Goal: Task Accomplishment & Management: Manage account settings

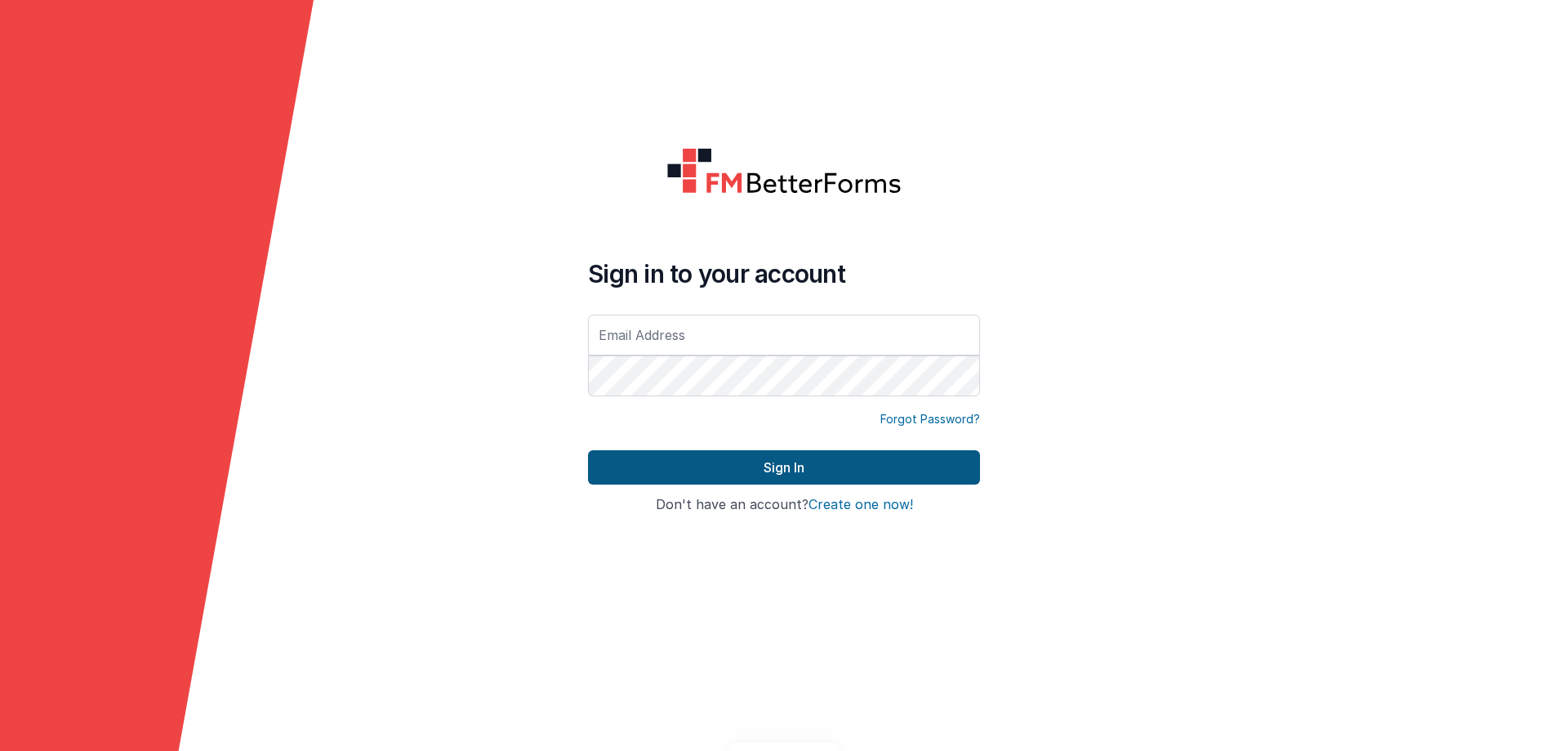
type input "[PERSON_NAME][EMAIL_ADDRESS][DOMAIN_NAME]"
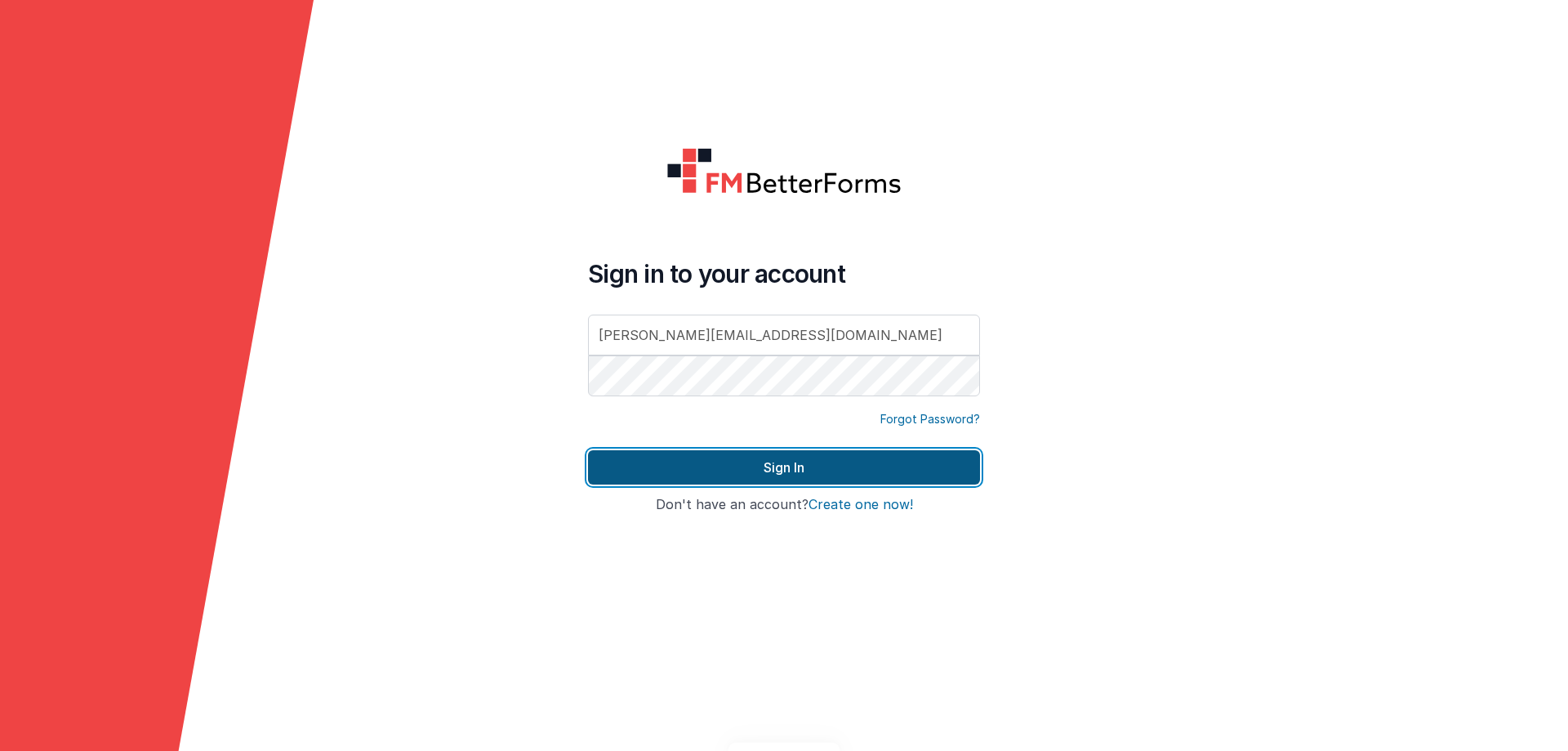
click at [776, 478] on button "Sign In" at bounding box center [784, 467] width 392 height 34
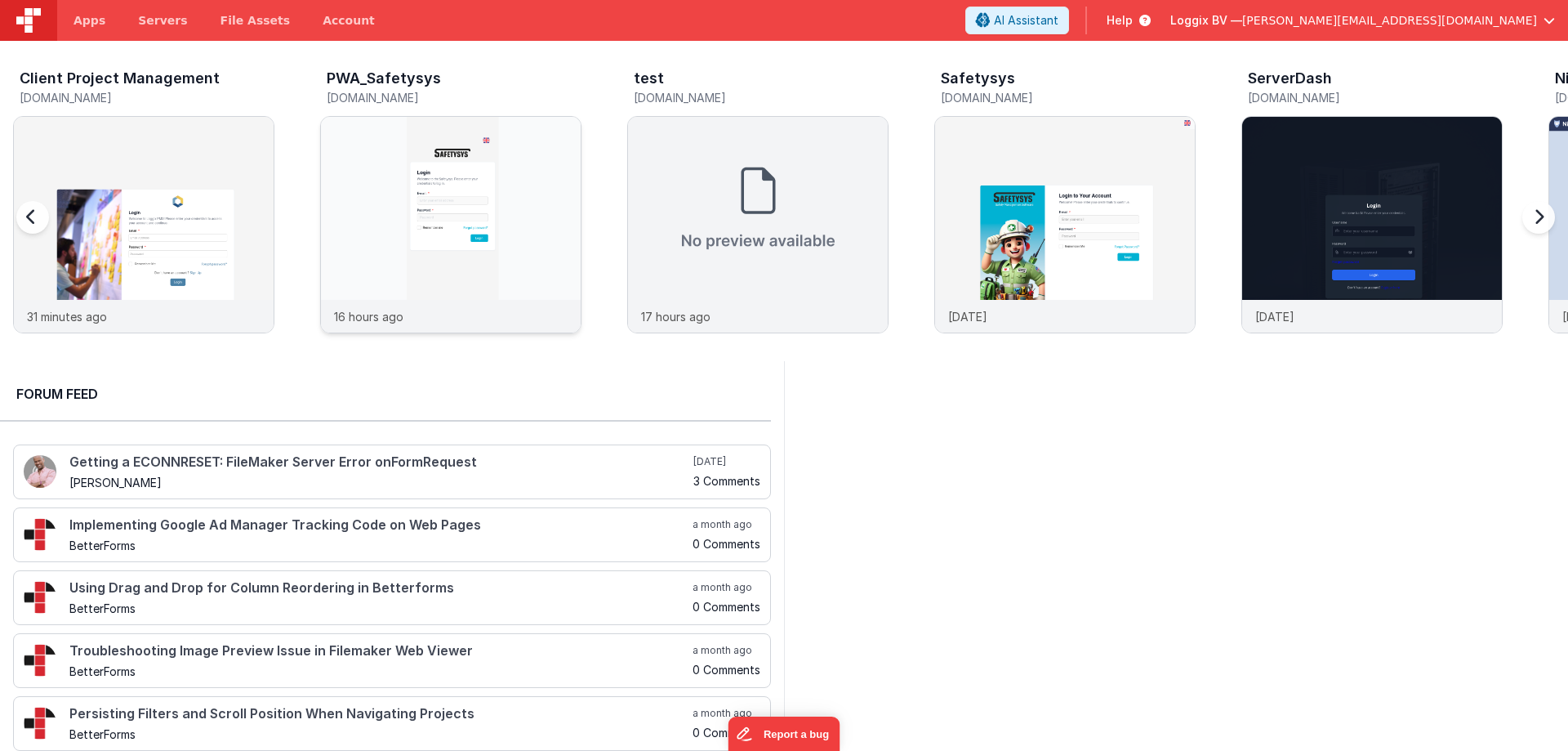
click at [517, 199] on img at bounding box center [451, 246] width 259 height 259
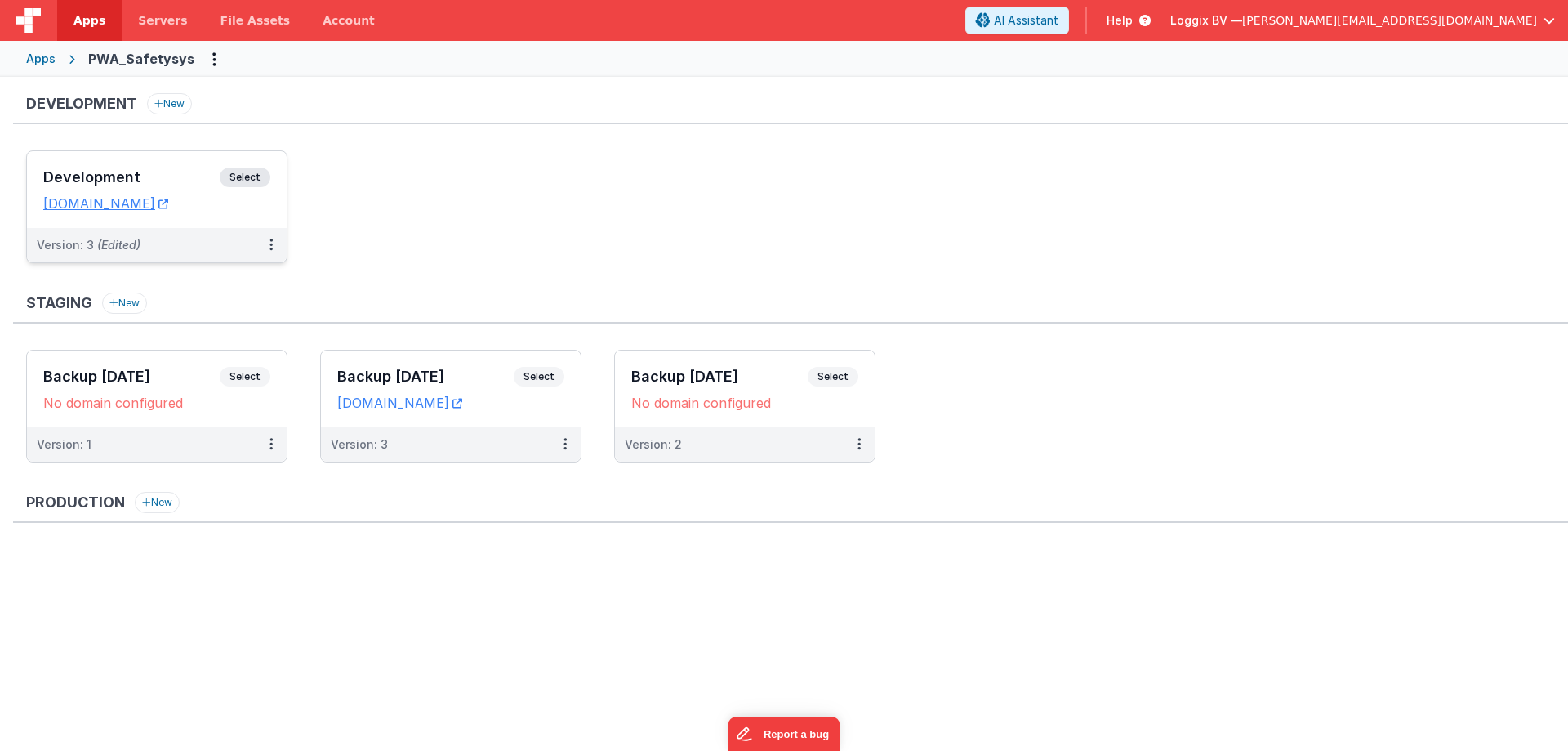
click at [246, 180] on span "Select" at bounding box center [245, 177] width 51 height 19
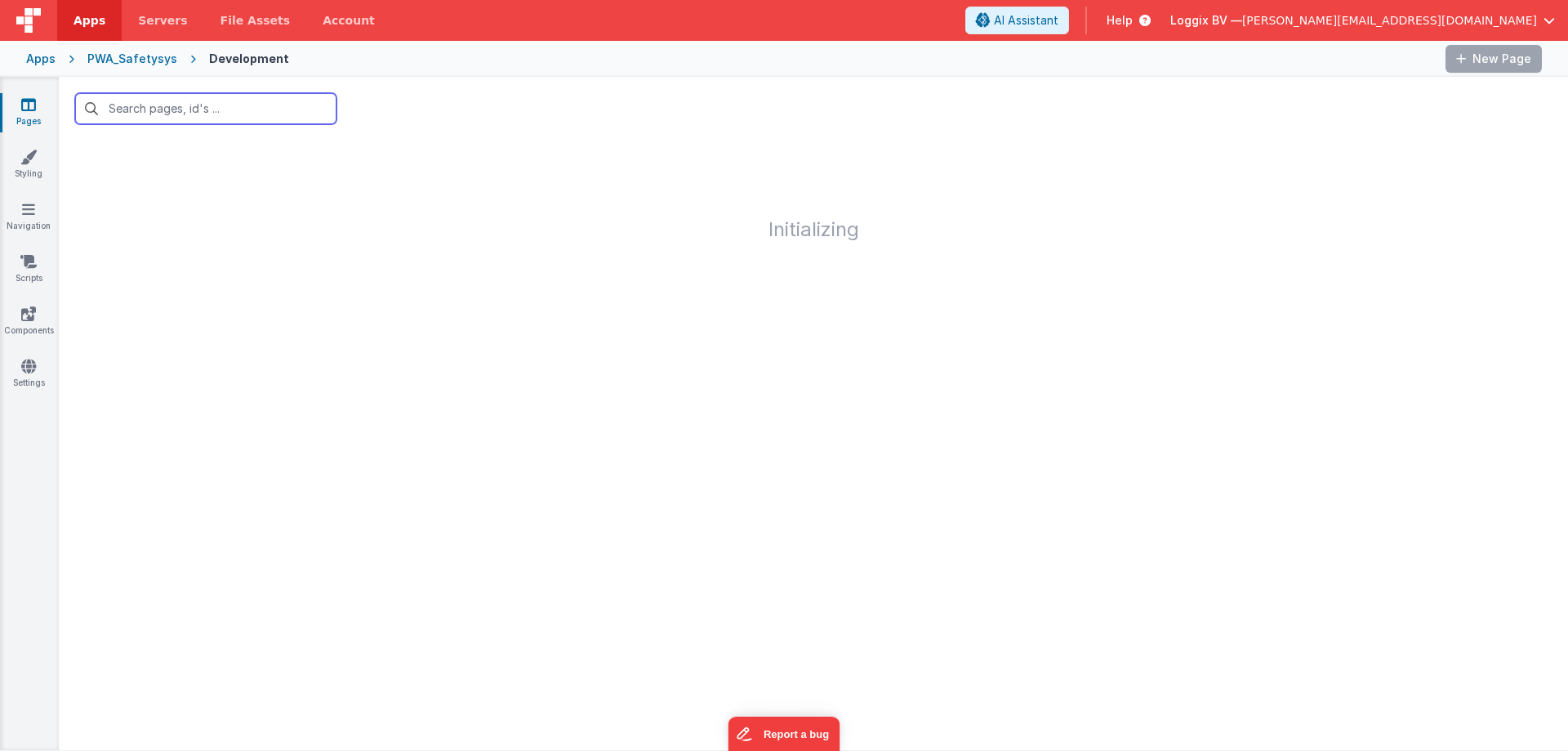
click at [149, 110] on input "text" at bounding box center [206, 109] width 261 height 31
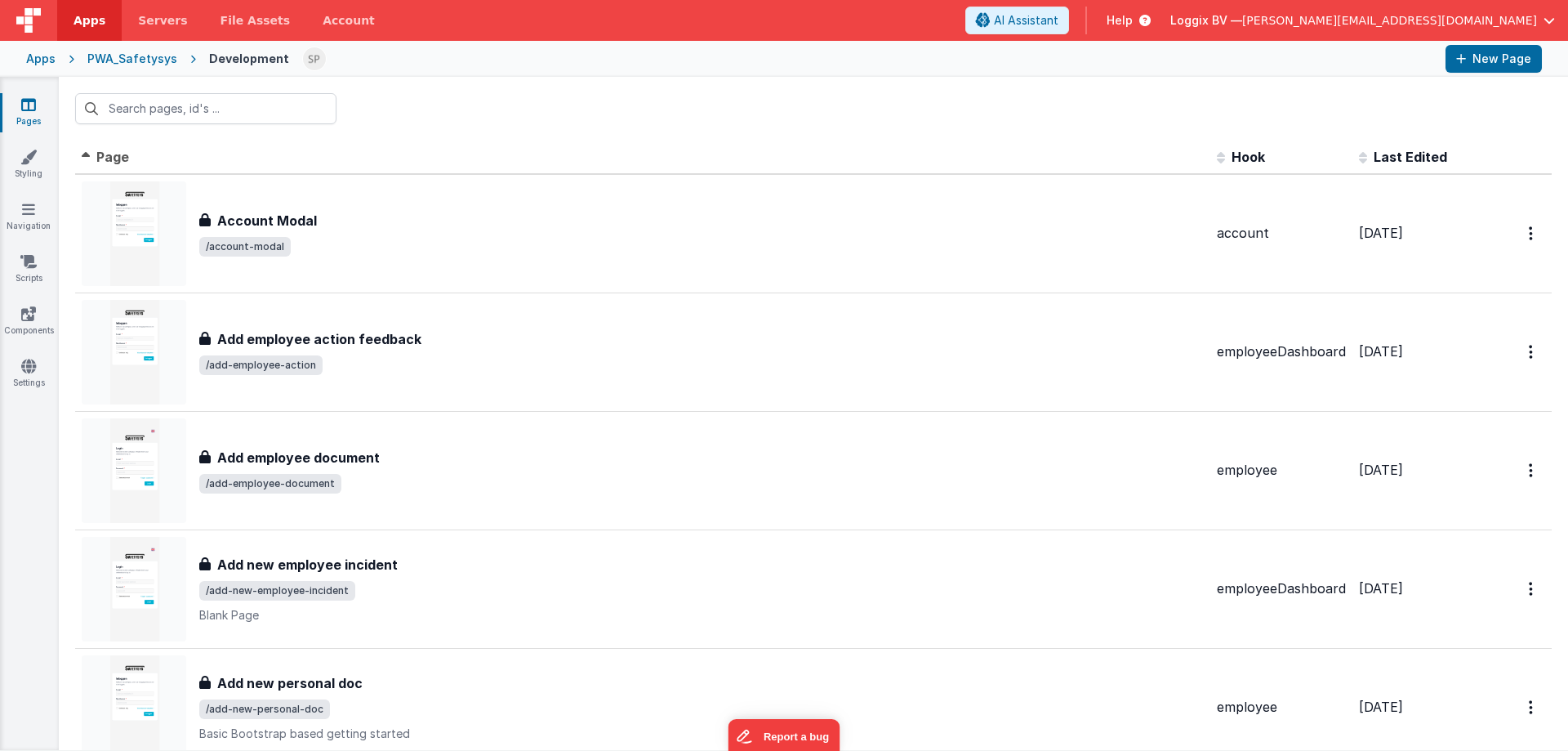
click at [315, 151] on th "Page" at bounding box center [643, 157] width 1135 height 32
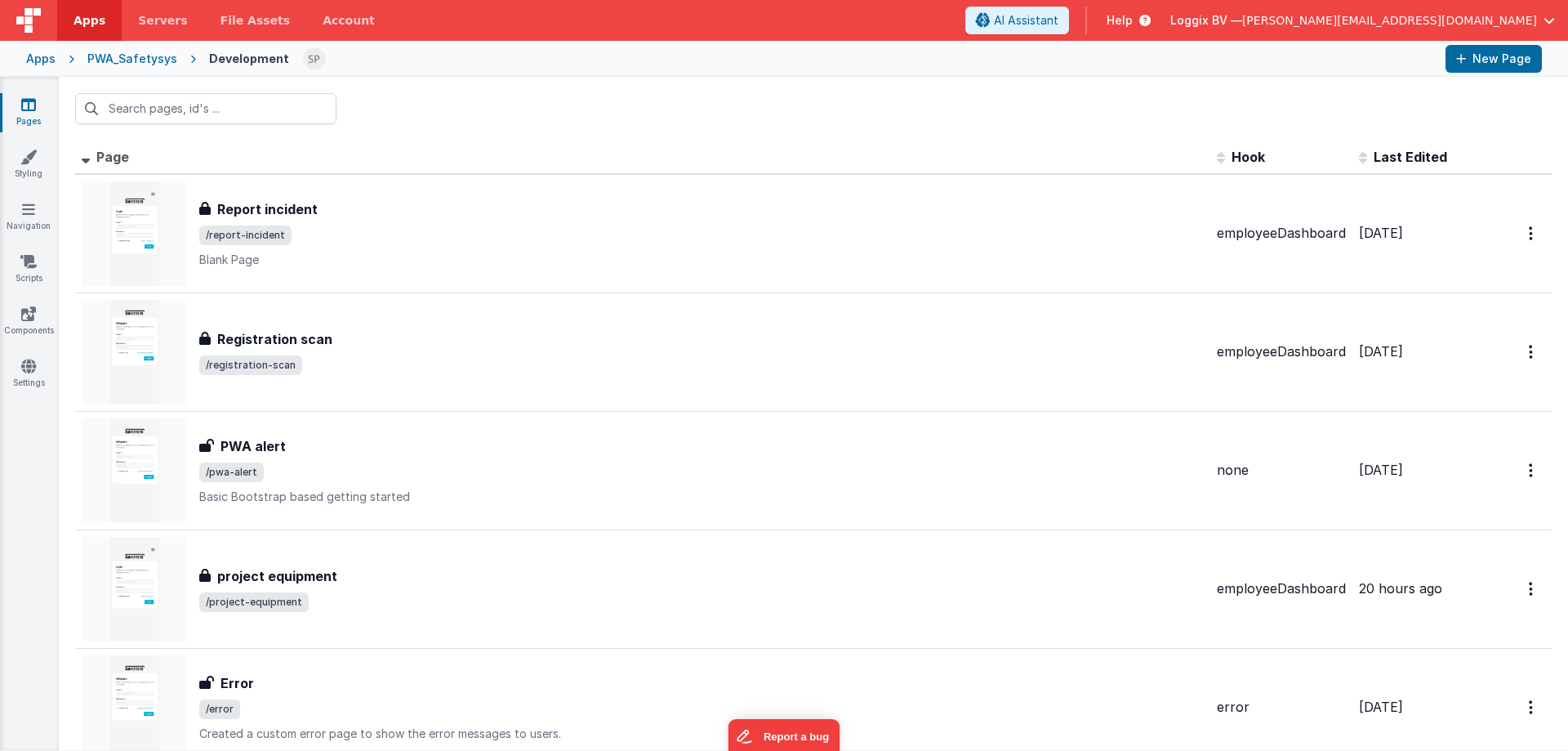
click at [253, 166] on th "Page" at bounding box center [643, 157] width 1135 height 32
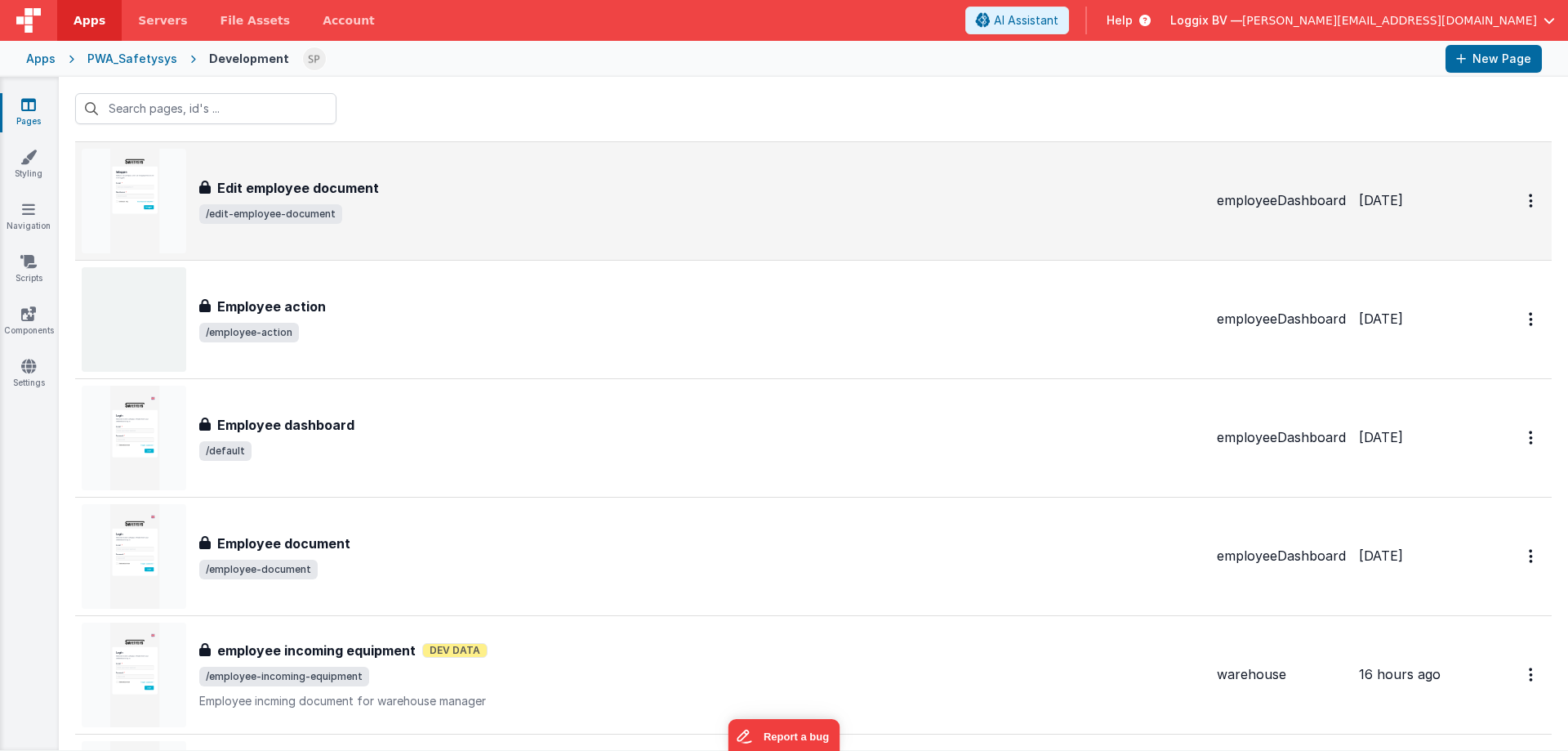
scroll to position [1062, 0]
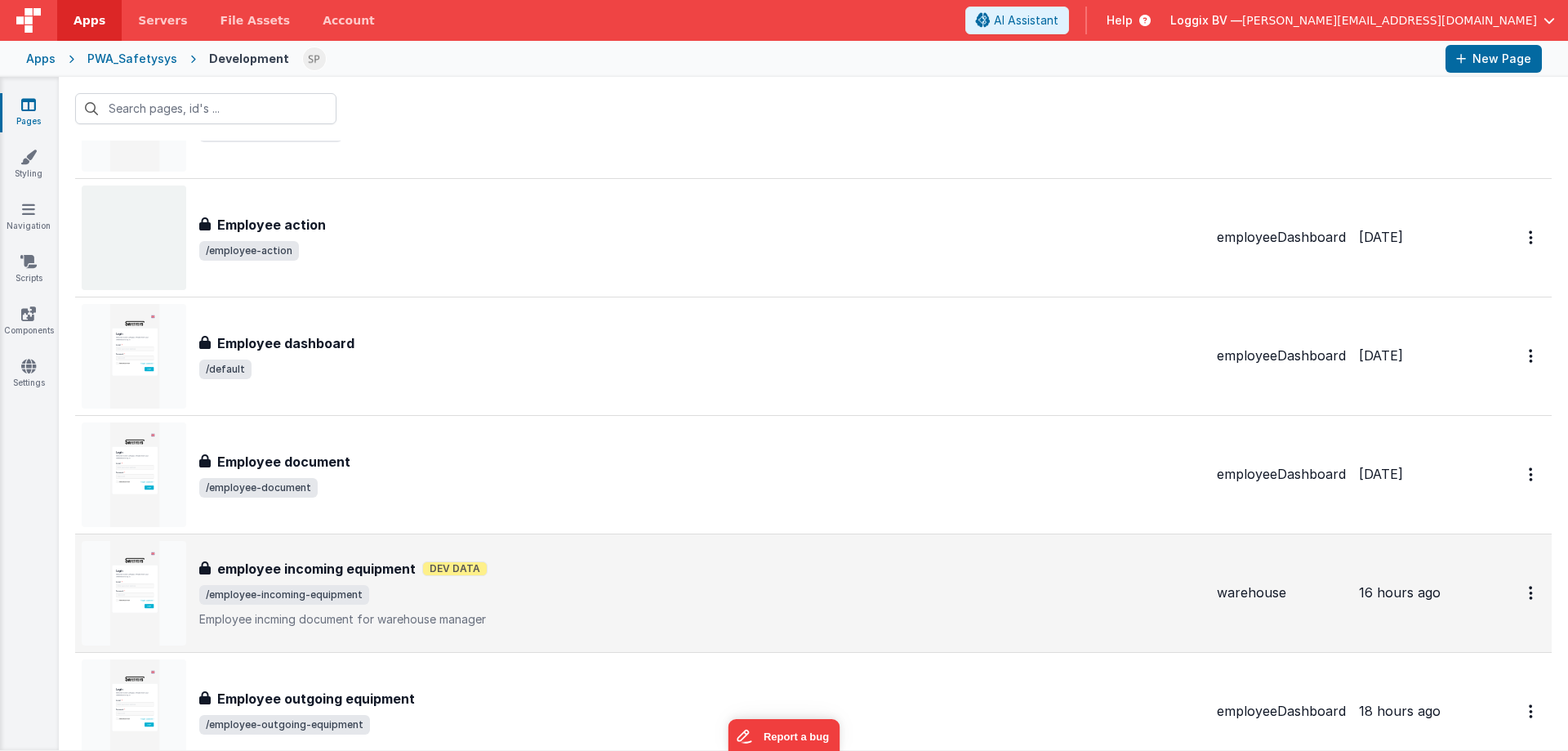
click at [475, 592] on span "/employee-incoming-equipment" at bounding box center [701, 594] width 1005 height 19
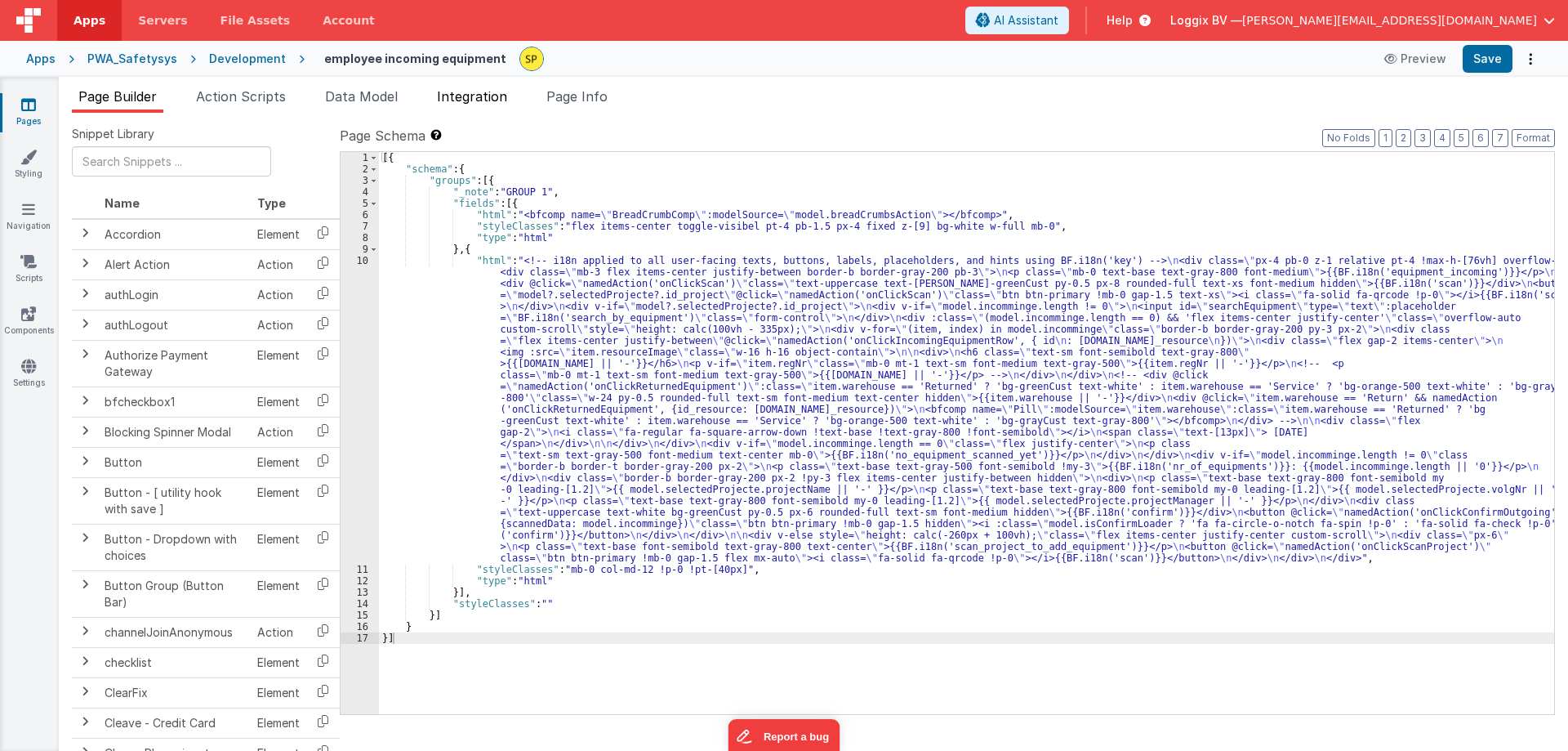
click at [482, 95] on span "Integration" at bounding box center [472, 96] width 70 height 17
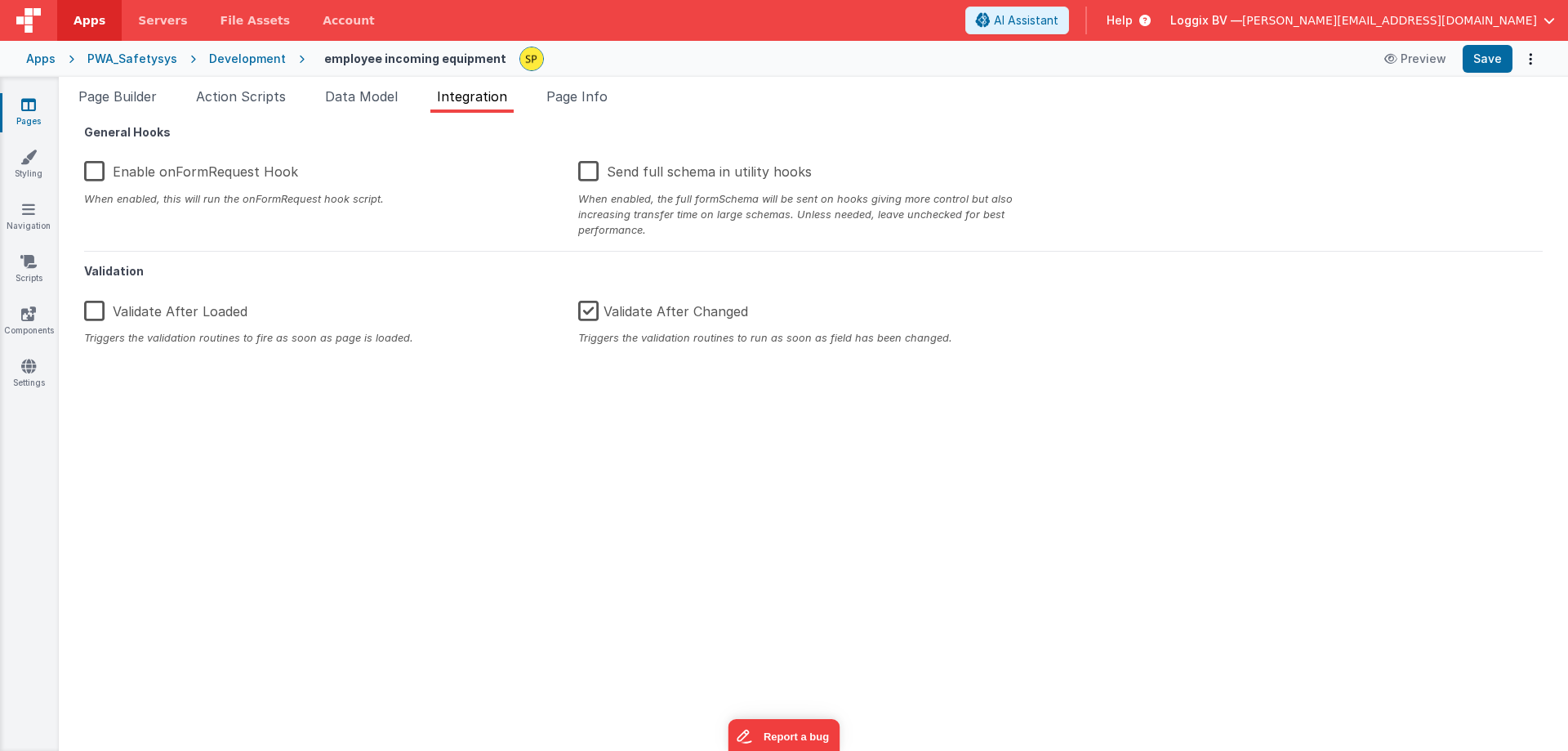
click at [94, 171] on label "Enable onFormRequest Hook" at bounding box center [191, 169] width 214 height 35
click at [0, 0] on input "Enable onFormRequest Hook" at bounding box center [0, 0] width 0 height 0
click at [588, 94] on span "Page Info" at bounding box center [577, 96] width 61 height 17
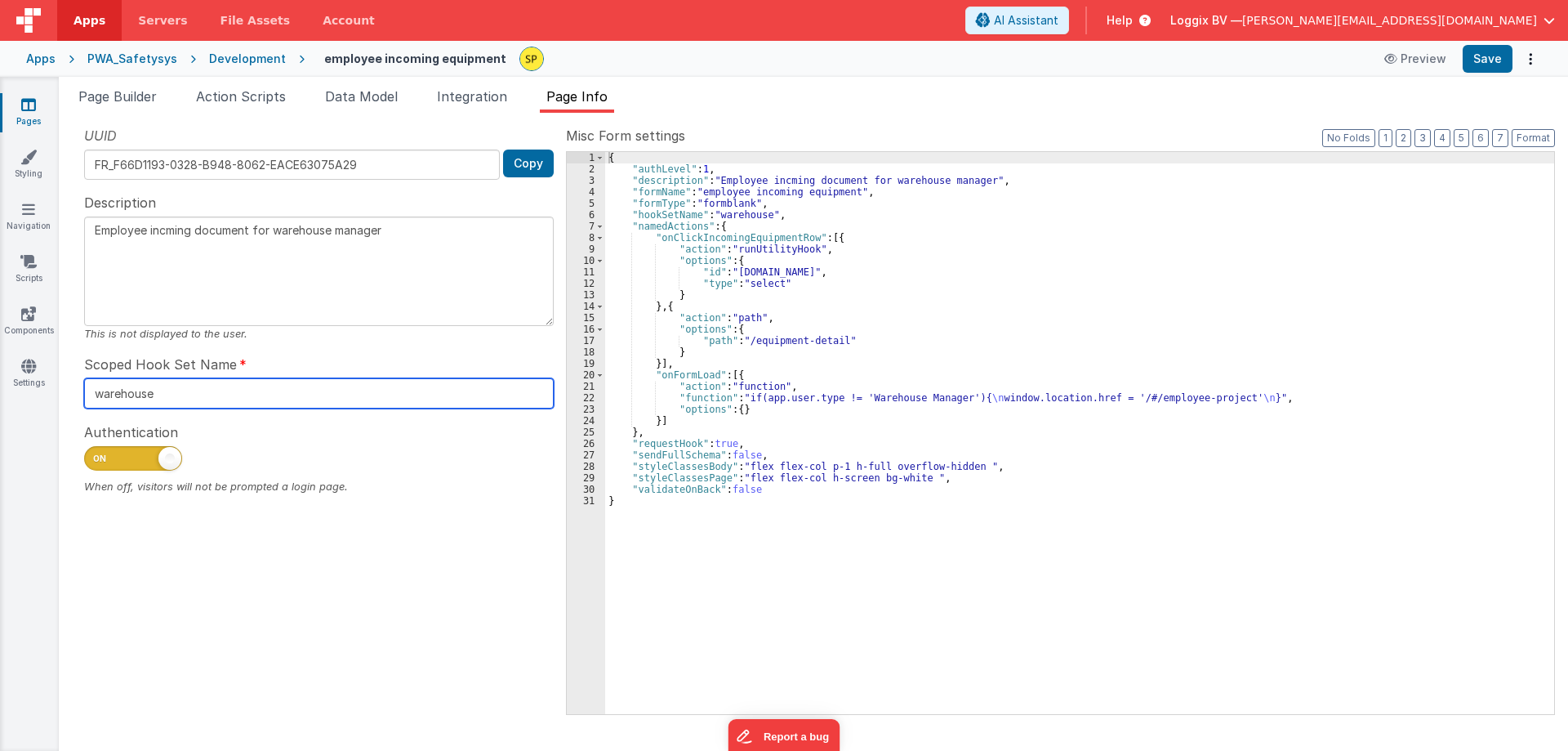
click at [167, 393] on input "warehouse" at bounding box center [319, 393] width 470 height 31
drag, startPoint x: 164, startPoint y: 393, endPoint x: 95, endPoint y: 394, distance: 69.0
click at [95, 394] on input "warehouse" at bounding box center [319, 393] width 470 height 31
type input "employeeDashboard"
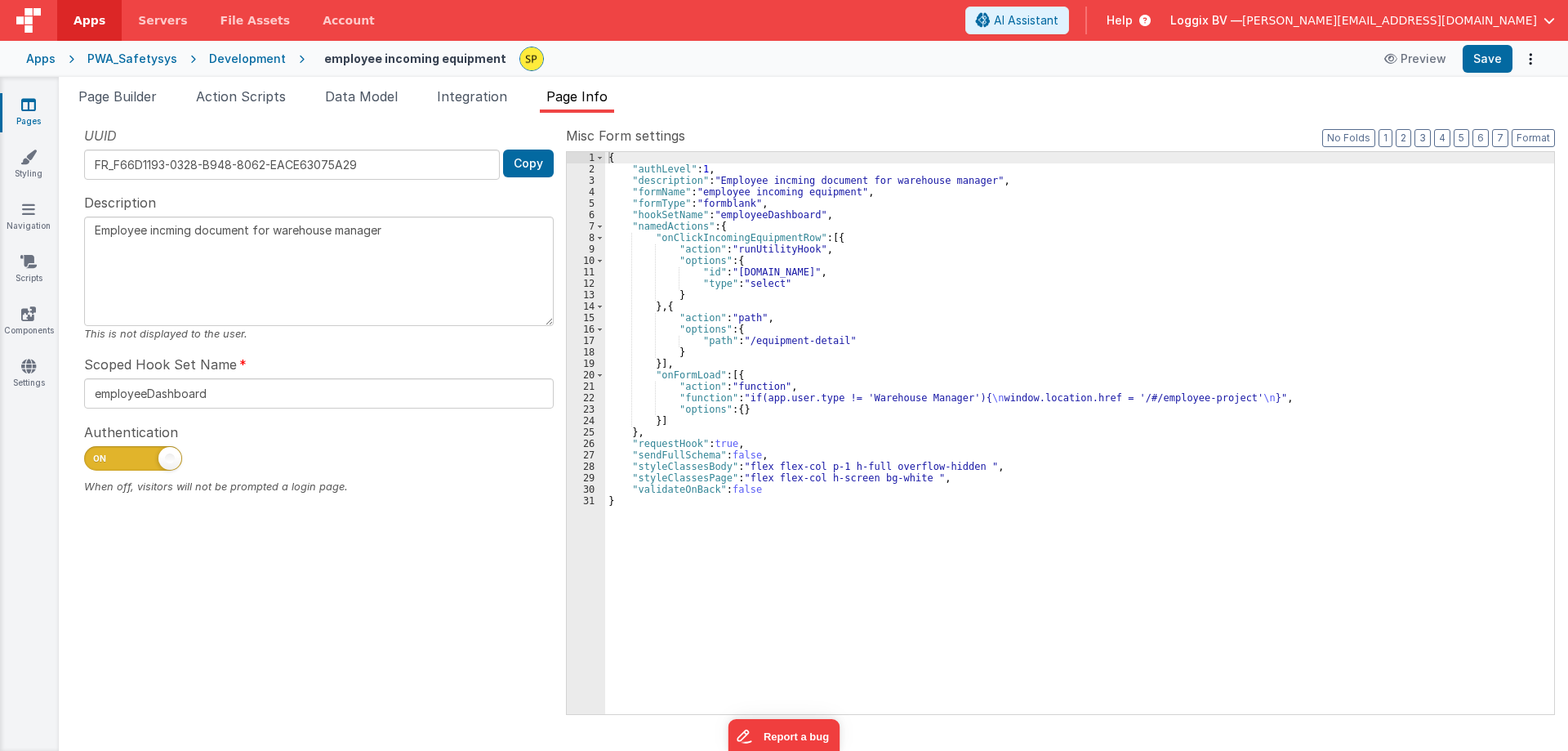
click at [354, 437] on div "Authentication When off, visitors will not be prompted a login page." at bounding box center [319, 457] width 470 height 72
click at [1491, 58] on button "Save" at bounding box center [1488, 59] width 50 height 28
